Goal: Task Accomplishment & Management: Complete application form

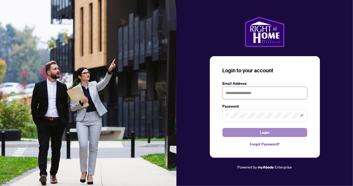
type input "**********"
click at [266, 132] on span "Login" at bounding box center [265, 132] width 10 height 8
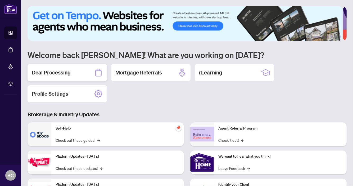
click at [68, 71] on h2 "Deal Processing" at bounding box center [51, 72] width 39 height 7
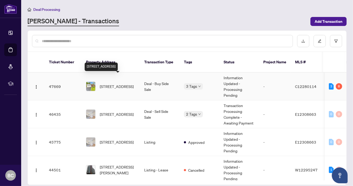
click at [112, 83] on span "[STREET_ADDRESS]" at bounding box center [117, 86] width 34 height 6
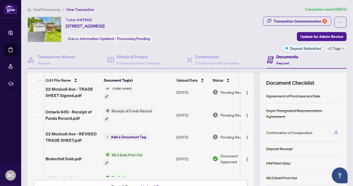
scroll to position [8, 0]
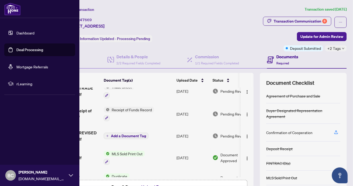
click at [30, 32] on link "Dashboard" at bounding box center [25, 32] width 18 height 5
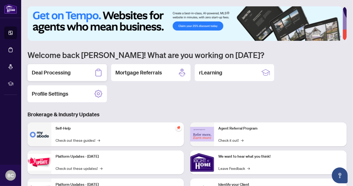
click at [63, 77] on div "Deal Processing" at bounding box center [67, 72] width 79 height 17
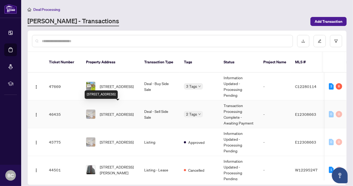
click at [117, 113] on span "[STREET_ADDRESS]" at bounding box center [117, 114] width 34 height 6
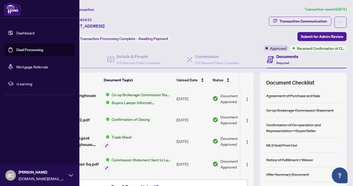
click at [28, 32] on link "Dashboard" at bounding box center [25, 32] width 18 height 5
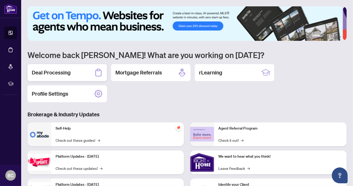
click at [56, 71] on h2 "Deal Processing" at bounding box center [51, 72] width 39 height 7
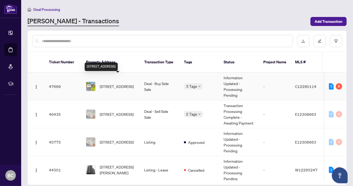
click at [124, 84] on span "[STREET_ADDRESS]" at bounding box center [117, 86] width 34 height 6
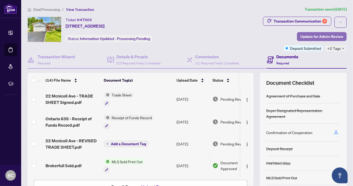
click at [318, 37] on span "Update for Admin Review" at bounding box center [322, 36] width 43 height 8
click at [318, 37] on div "Update for admin review Clicking submit will notify the admin team to review yo…" at bounding box center [176, 93] width 353 height 186
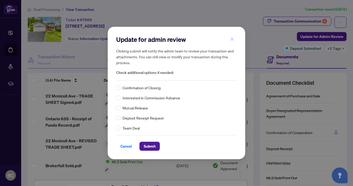
click at [234, 38] on icon "close" at bounding box center [232, 39] width 4 height 4
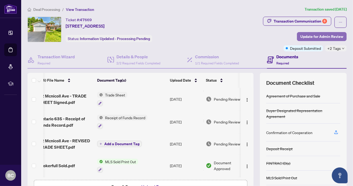
click at [324, 38] on span "Update for Admin Review" at bounding box center [322, 36] width 43 height 8
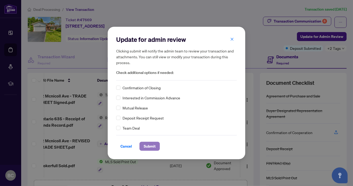
click at [153, 146] on span "Submit" at bounding box center [150, 146] width 12 height 8
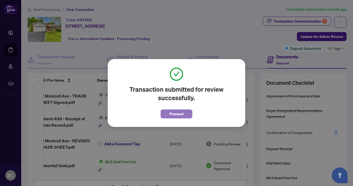
click at [184, 111] on span "Proceed" at bounding box center [177, 114] width 14 height 8
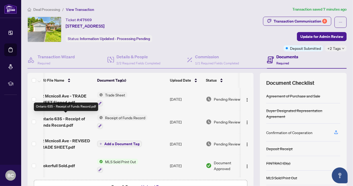
click at [75, 121] on span "Ontario 635 - Receipt of Funds Record.pdf" at bounding box center [66, 121] width 54 height 13
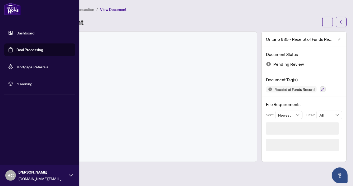
click at [29, 33] on link "Dashboard" at bounding box center [25, 32] width 18 height 5
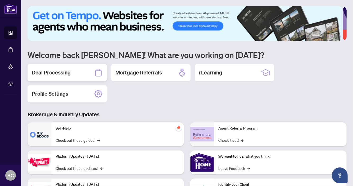
click at [60, 72] on h2 "Deal Processing" at bounding box center [51, 72] width 39 height 7
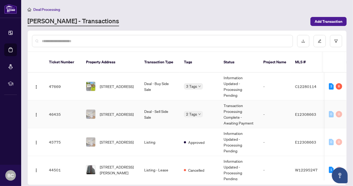
click at [119, 115] on td "[STREET_ADDRESS]" at bounding box center [111, 114] width 58 height 28
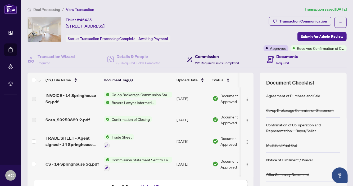
click at [207, 56] on h4 "Commission" at bounding box center [217, 56] width 44 height 6
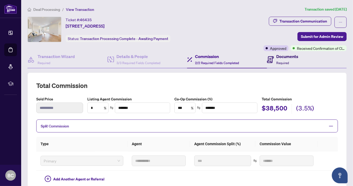
click at [281, 57] on h4 "Documents" at bounding box center [288, 56] width 22 height 6
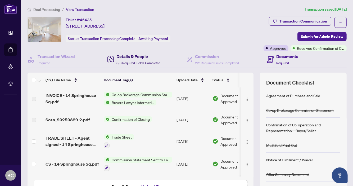
click at [132, 60] on div "Details & People 3/3 Required Fields Completed" at bounding box center [139, 59] width 44 height 12
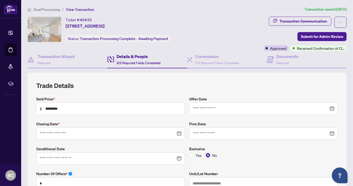
type input "**********"
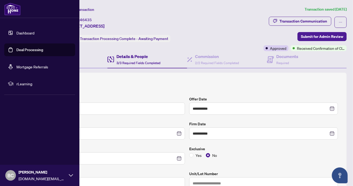
click at [25, 32] on link "Dashboard" at bounding box center [25, 32] width 18 height 5
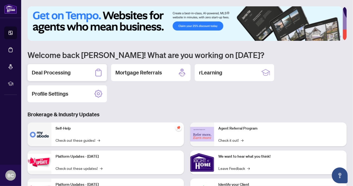
click at [58, 74] on h2 "Deal Processing" at bounding box center [51, 72] width 39 height 7
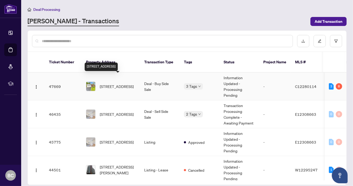
click at [123, 83] on span "[STREET_ADDRESS]" at bounding box center [117, 86] width 34 height 6
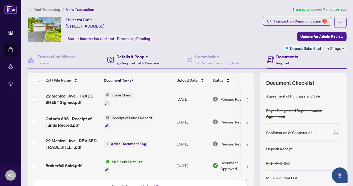
click at [138, 61] on span "2/2 Required Fields Completed" at bounding box center [139, 63] width 44 height 4
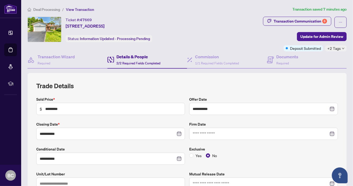
click at [139, 61] on span "2/2 Required Fields Completed" at bounding box center [139, 63] width 44 height 4
click at [211, 60] on div "Commission 1/1 Required Fields Completed" at bounding box center [217, 59] width 44 height 12
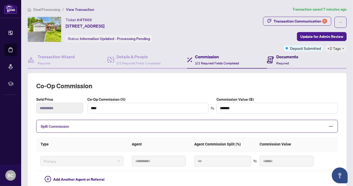
click at [282, 59] on h4 "Documents" at bounding box center [288, 56] width 22 height 6
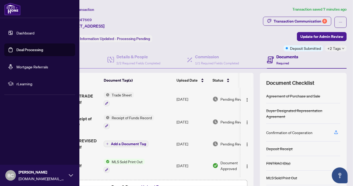
click at [29, 34] on link "Dashboard" at bounding box center [25, 32] width 18 height 5
